Goal: Task Accomplishment & Management: Manage account settings

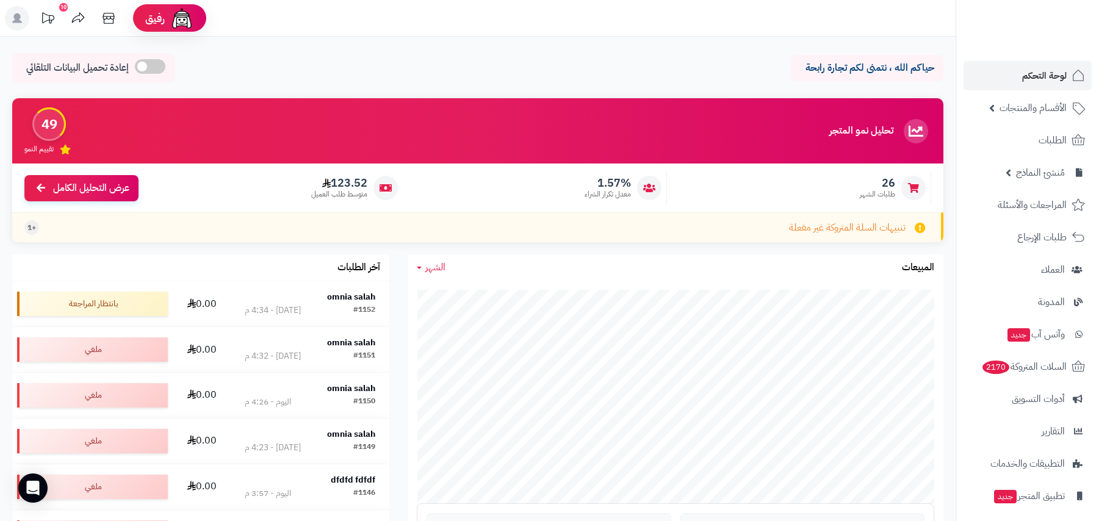
click at [1021, 138] on link "الطلبات" at bounding box center [1028, 140] width 128 height 29
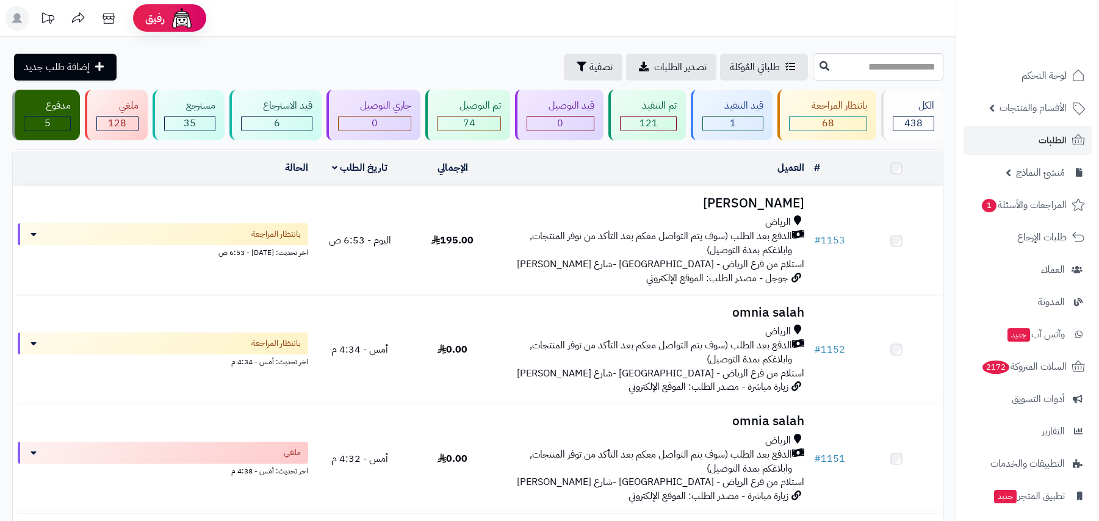
click at [1036, 110] on span "الأقسام والمنتجات" at bounding box center [1033, 107] width 67 height 17
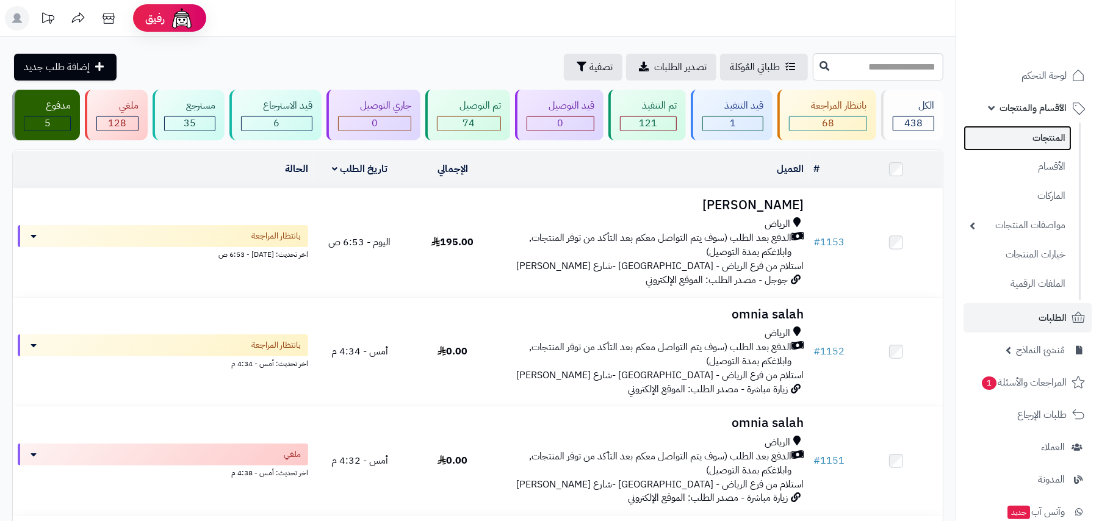
click at [1042, 131] on link "المنتجات" at bounding box center [1018, 138] width 108 height 25
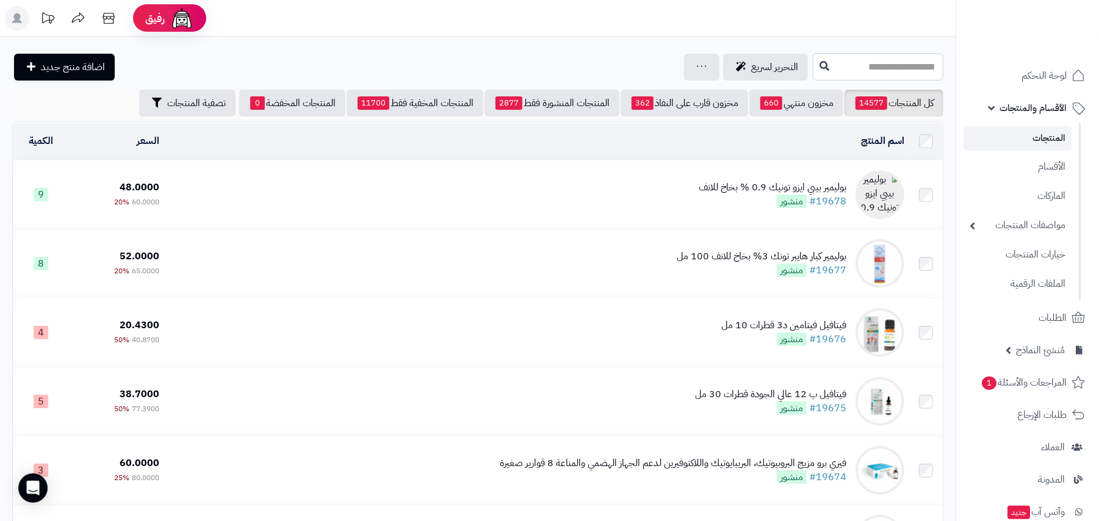
click at [505, 172] on td "بوليمير بيبي ايزو تونيك 0.9 % بخاخ للانف #19678 منشور" at bounding box center [536, 195] width 745 height 68
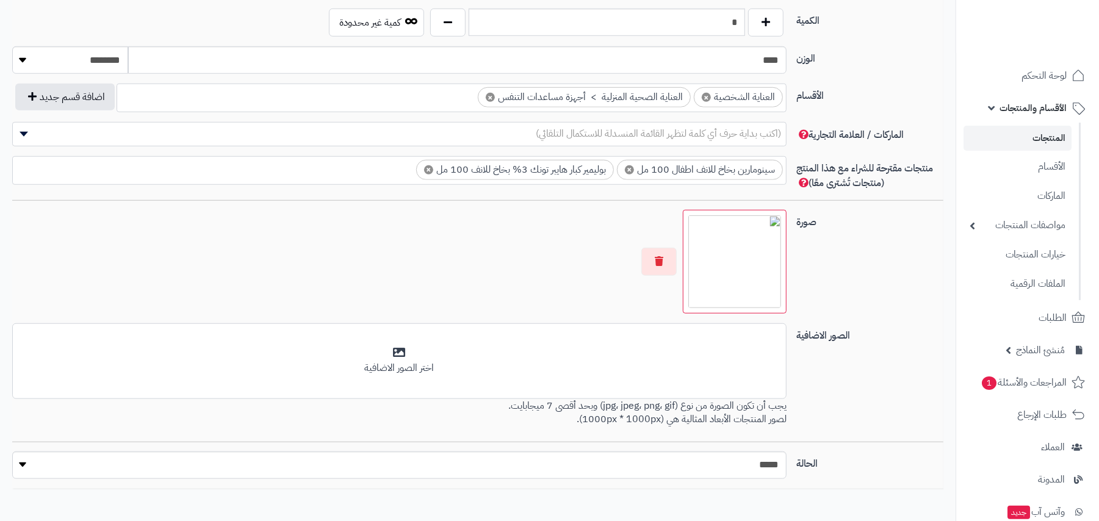
scroll to position [265, 0]
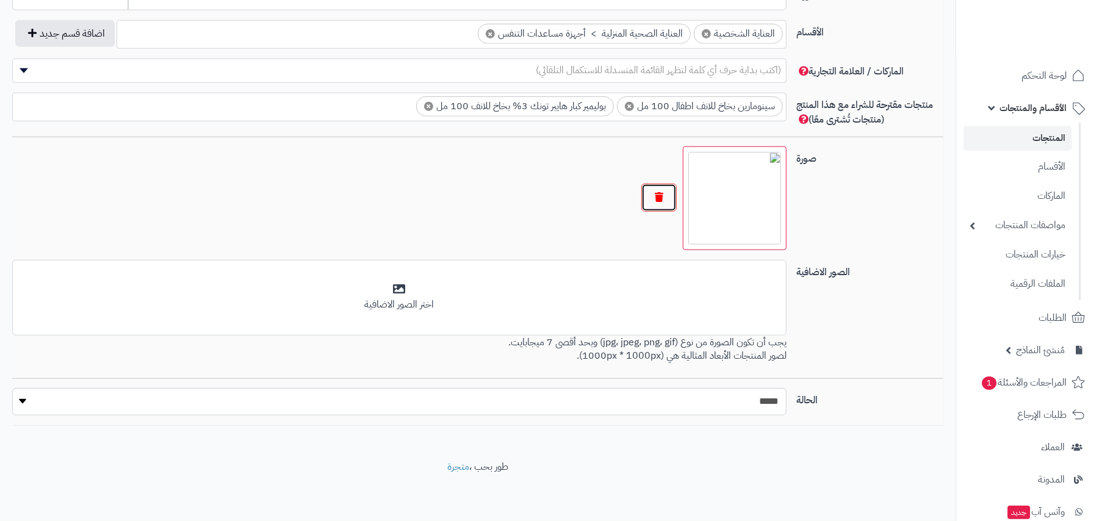
click at [659, 194] on button "button" at bounding box center [658, 198] width 35 height 28
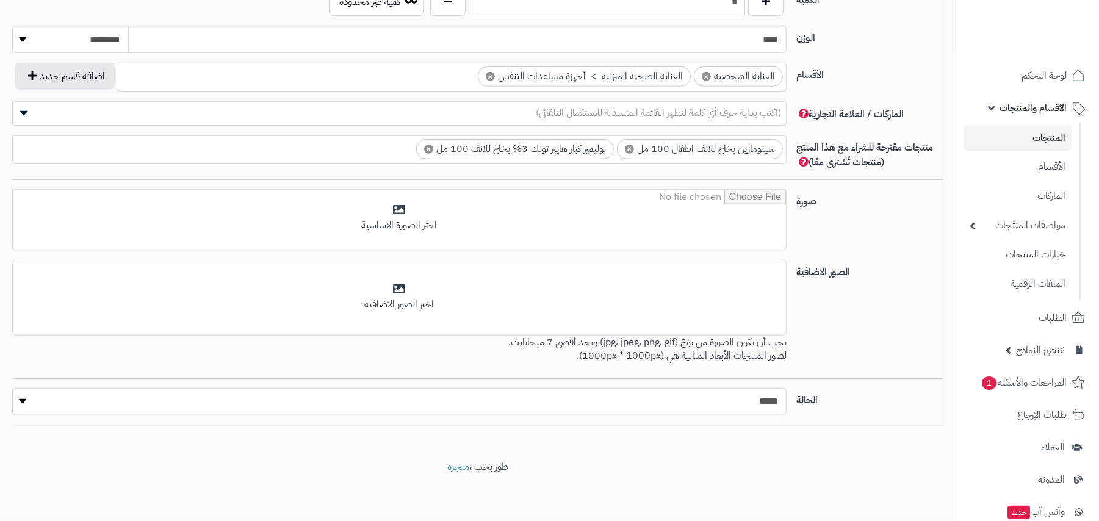
scroll to position [674, 0]
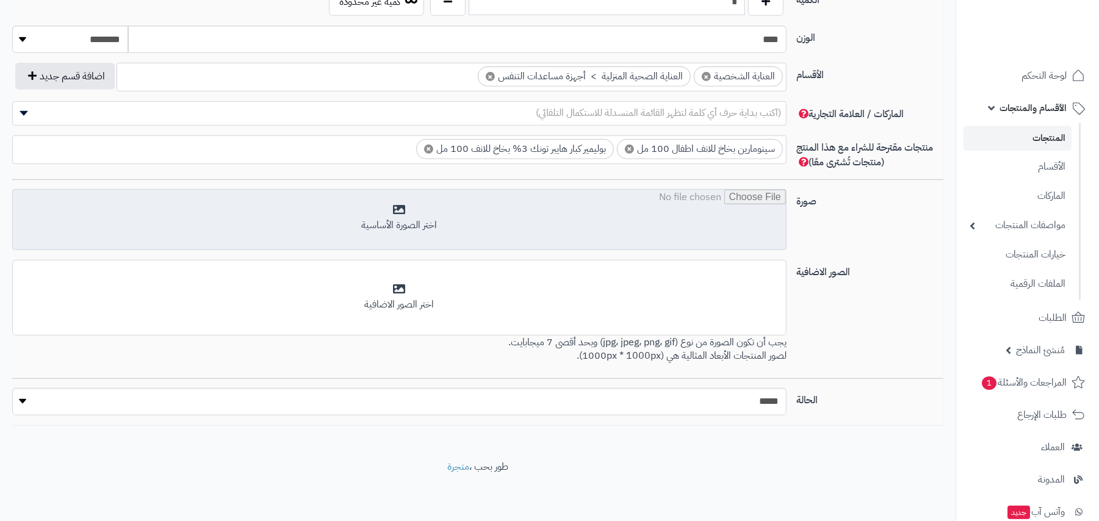
click at [692, 220] on input "file" at bounding box center [399, 220] width 773 height 61
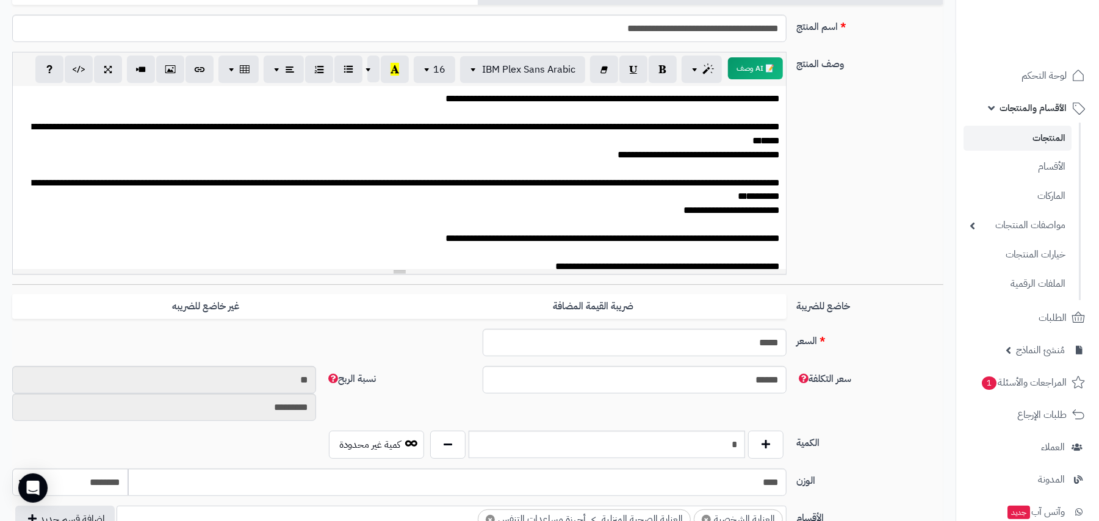
scroll to position [0, 0]
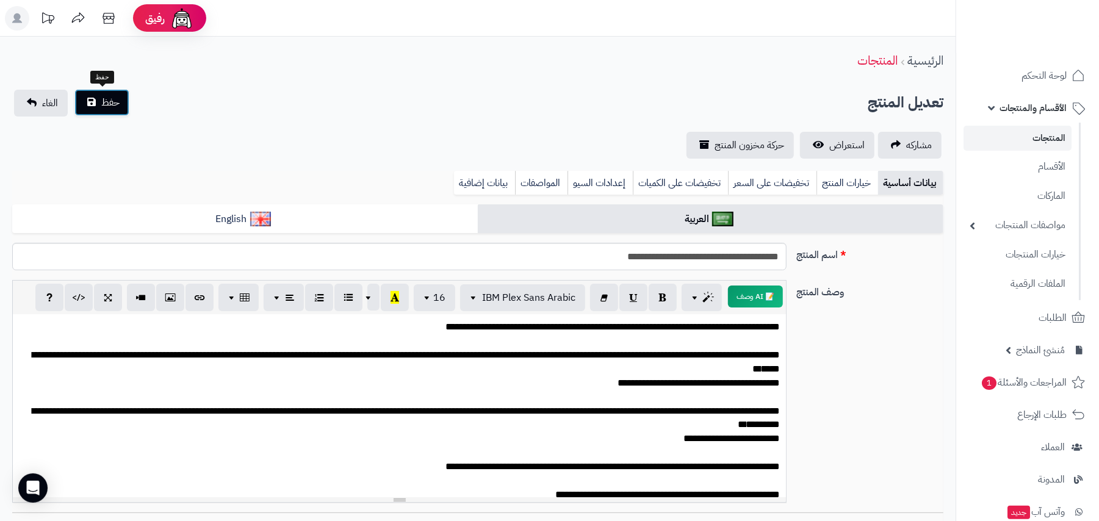
click at [105, 101] on span "حفظ" at bounding box center [110, 102] width 18 height 15
